Goal: Task Accomplishment & Management: Complete application form

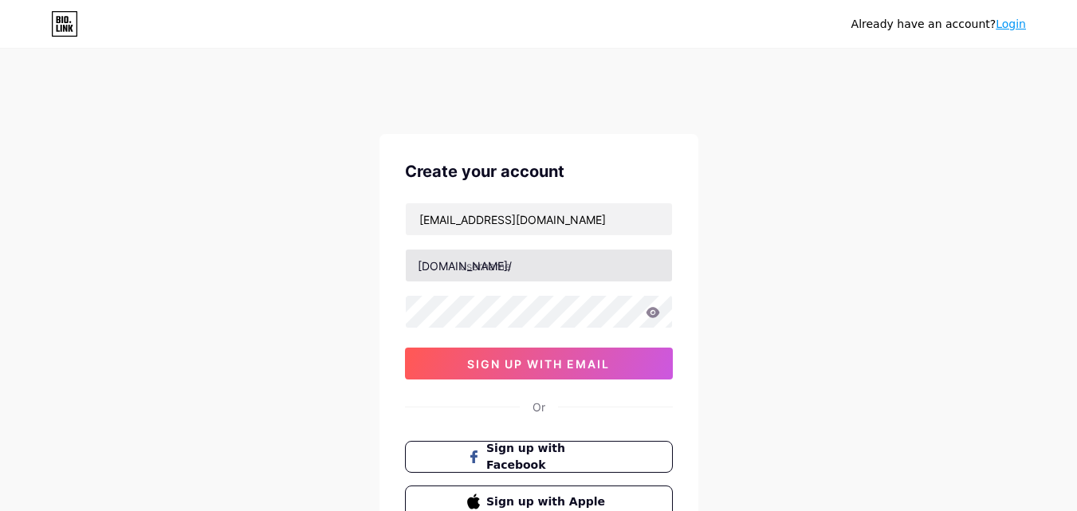
type input "[EMAIL_ADDRESS][DOMAIN_NAME]"
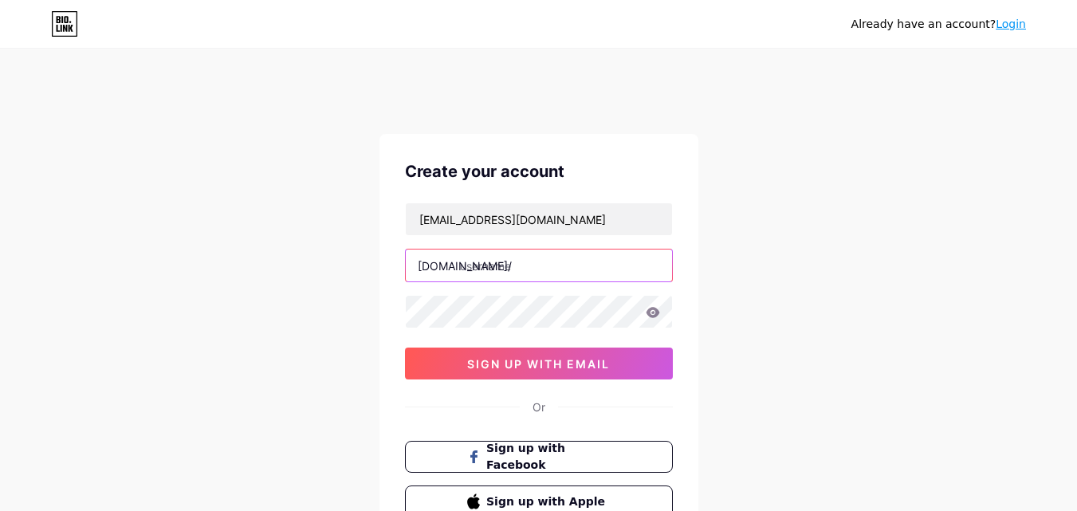
click at [523, 276] on input "text" at bounding box center [539, 265] width 266 height 32
paste input "ridgeconcretecoatings"
type input "ridgeconcretecoatings"
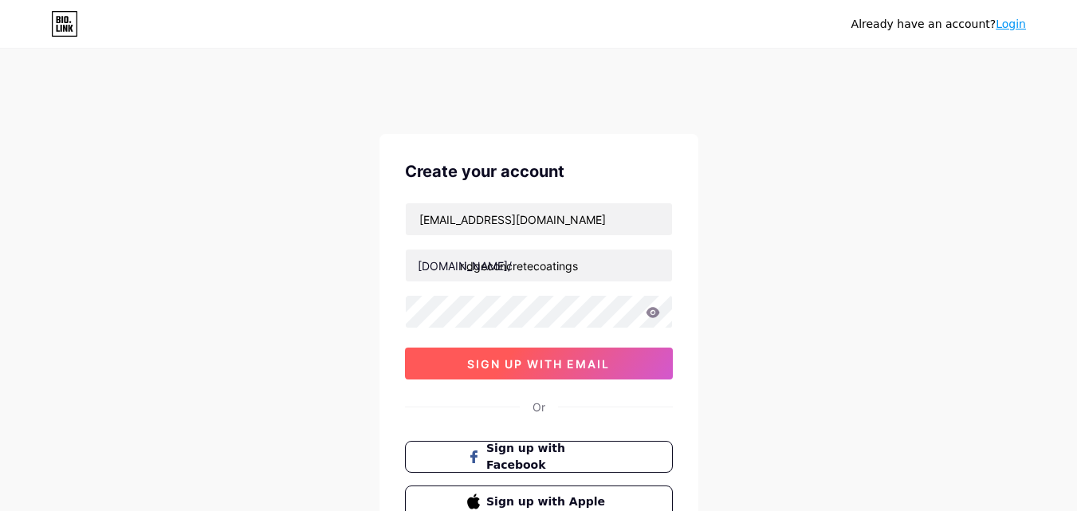
click at [547, 367] on span "sign up with email" at bounding box center [538, 364] width 143 height 14
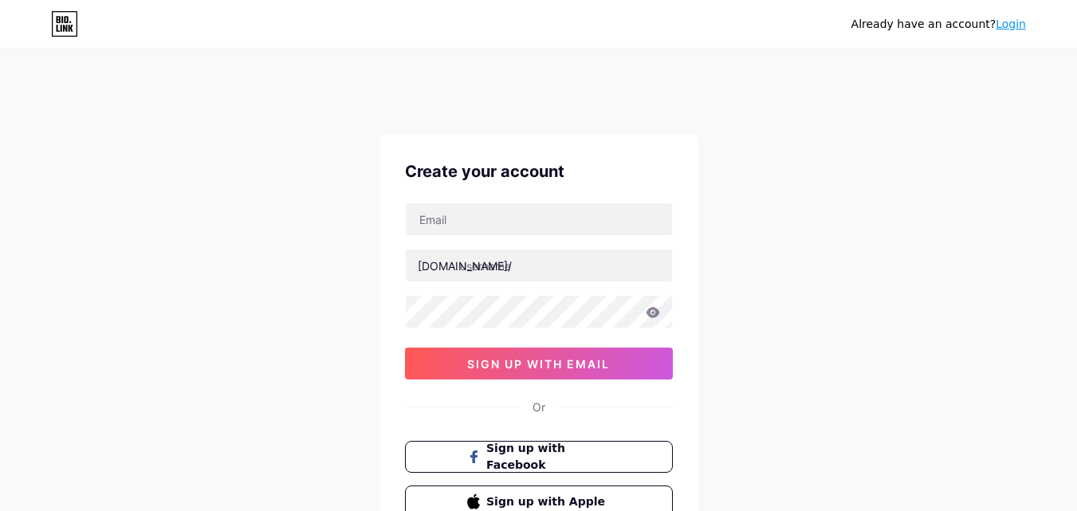
type input "[EMAIL_ADDRESS][DOMAIN_NAME]"
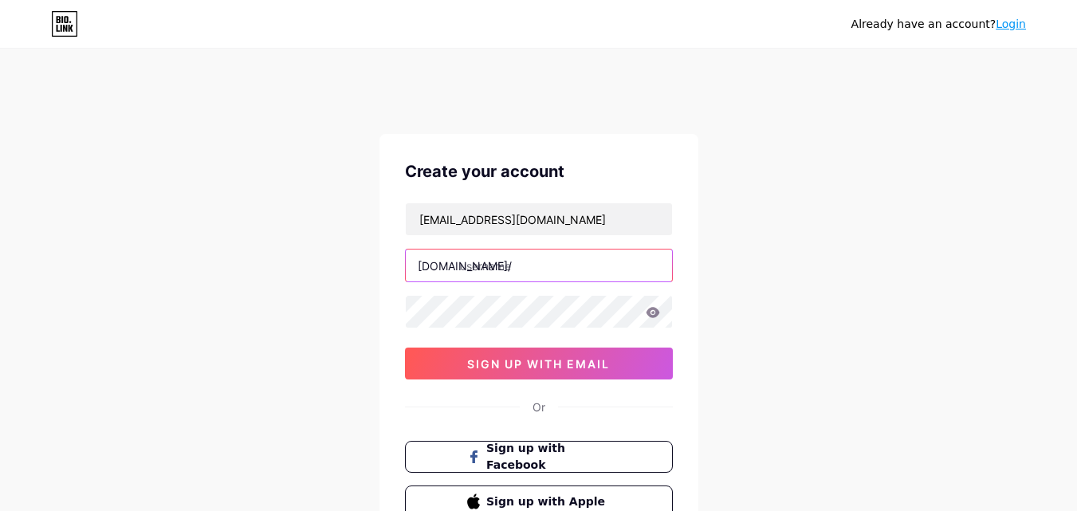
click at [502, 269] on input "text" at bounding box center [539, 265] width 266 height 32
paste input "ridgeconcretecoatings"
type input "ridgeconcretecoatings"
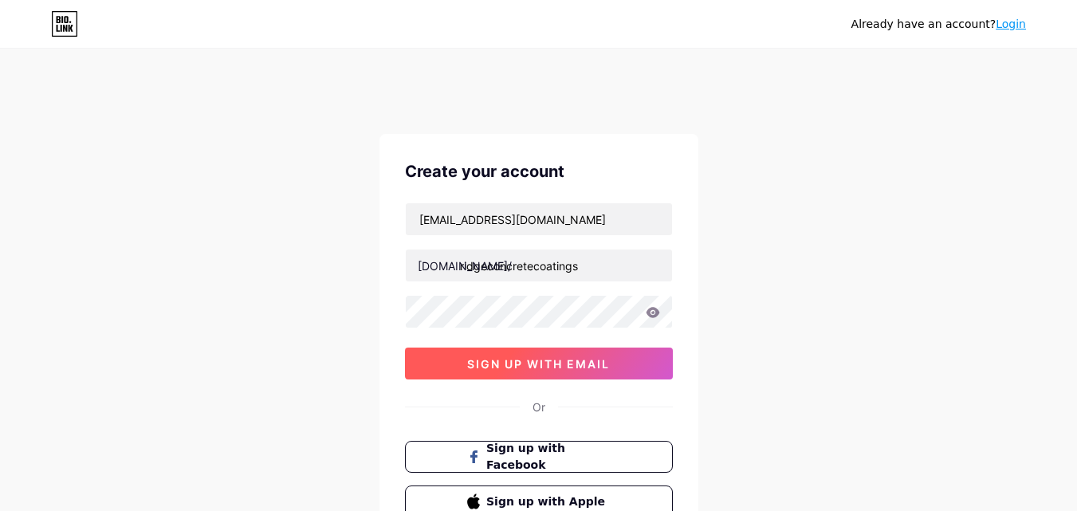
click at [503, 363] on span "sign up with email" at bounding box center [538, 364] width 143 height 14
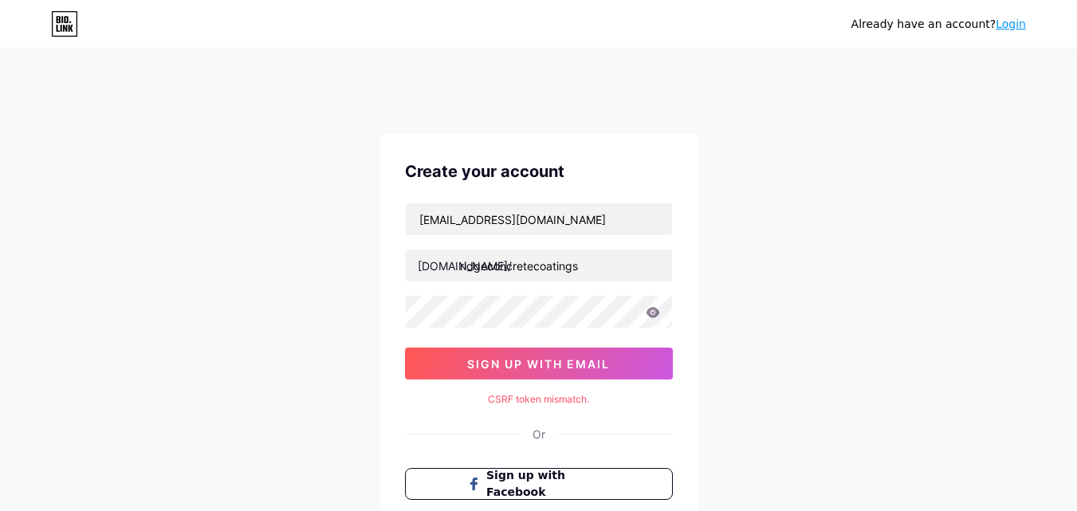
click at [654, 312] on icon at bounding box center [653, 312] width 14 height 11
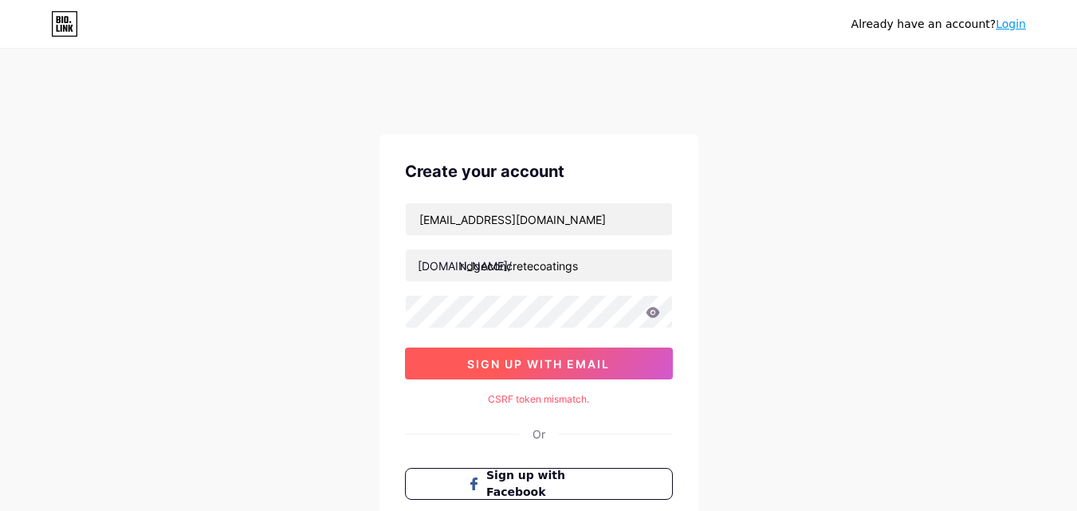
click at [544, 364] on span "sign up with email" at bounding box center [538, 364] width 143 height 14
click at [536, 365] on span "sign up with email" at bounding box center [538, 364] width 143 height 14
